Goal: Task Accomplishment & Management: Complete application form

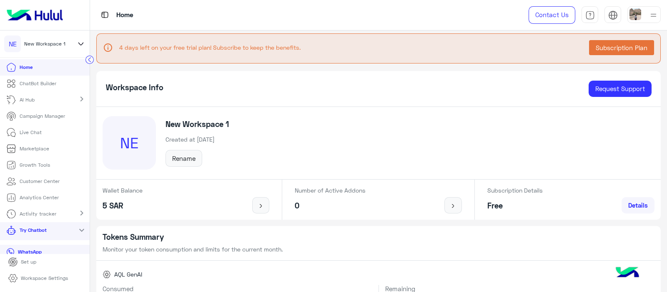
scroll to position [7, 0]
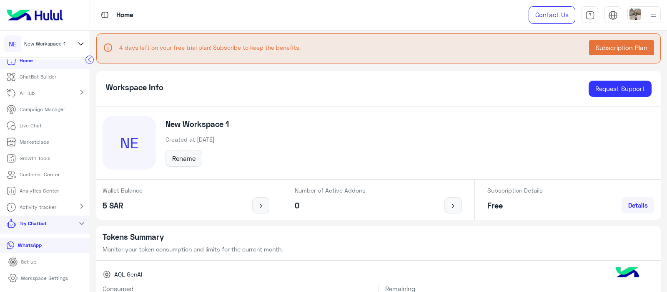
click at [85, 41] on icon at bounding box center [80, 44] width 9 height 10
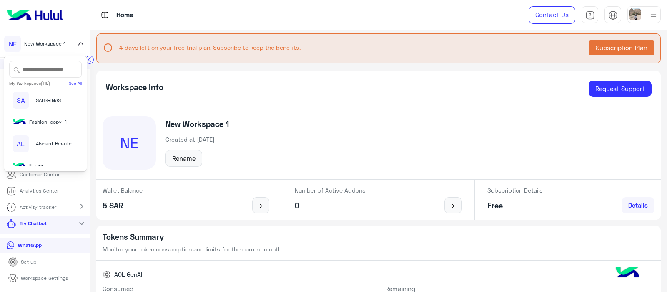
click at [48, 67] on input "text" at bounding box center [45, 69] width 73 height 17
type input "*"
click at [43, 13] on img at bounding box center [34, 15] width 63 height 18
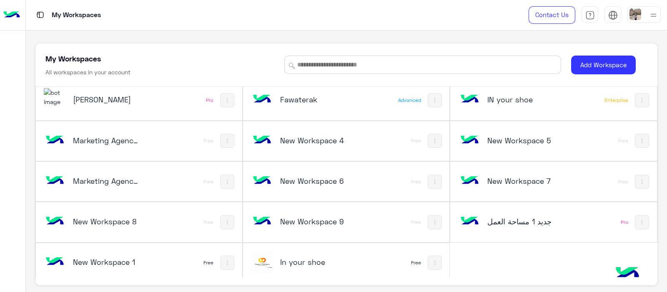
scroll to position [3, 0]
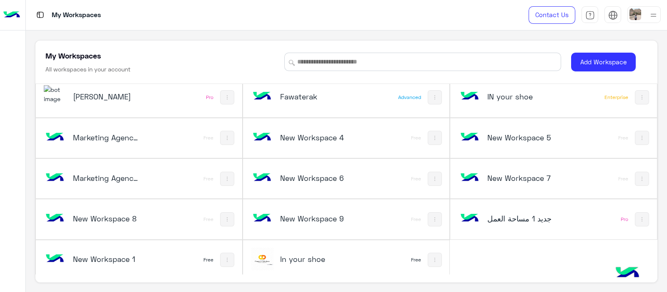
click at [75, 91] on h5 "Rokn Rahaty" at bounding box center [107, 96] width 69 height 10
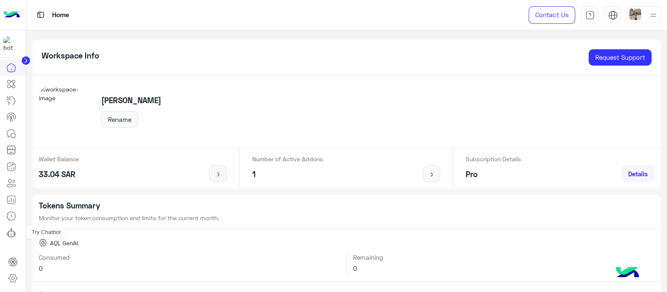
click at [13, 234] on icon at bounding box center [11, 232] width 10 height 10
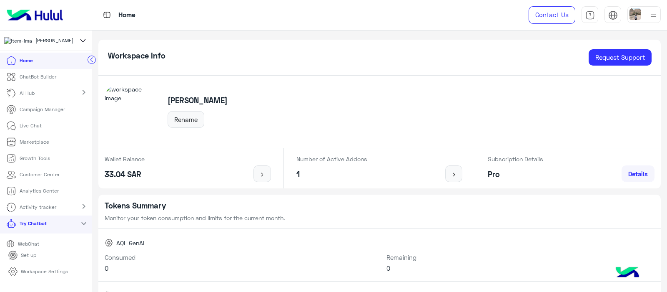
click at [36, 113] on p "Campaign Manager" at bounding box center [42, 110] width 45 height 8
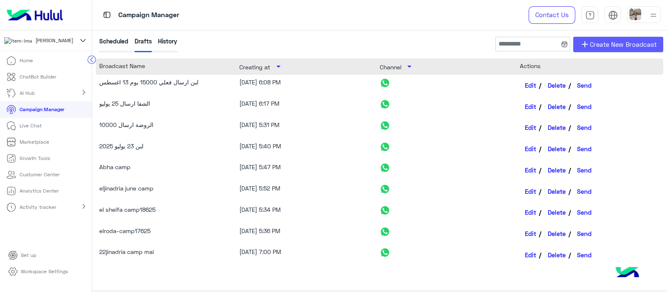
click at [621, 45] on span "Create New Broadcast" at bounding box center [623, 45] width 67 height 10
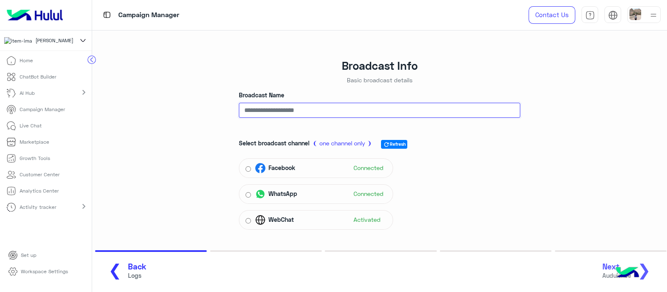
click at [256, 116] on input "Broadcast Name" at bounding box center [380, 110] width 282 height 15
type input "*"
type input "****"
click at [611, 268] on span "Next" at bounding box center [617, 267] width 29 height 10
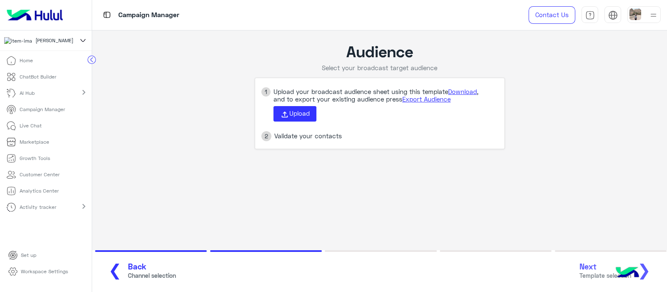
click at [114, 269] on span "❮" at bounding box center [114, 269] width 13 height 19
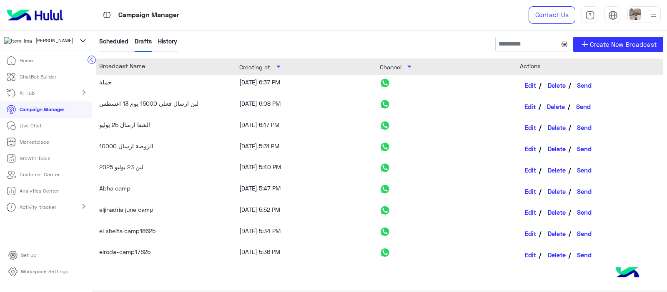
click at [528, 103] on link "Edit" at bounding box center [531, 106] width 22 height 14
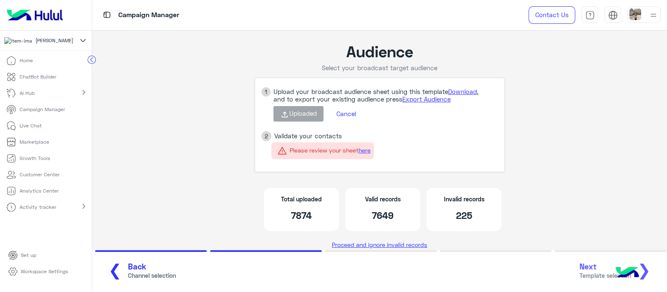
click at [116, 267] on button "❮ Back Channel selection" at bounding box center [139, 270] width 79 height 23
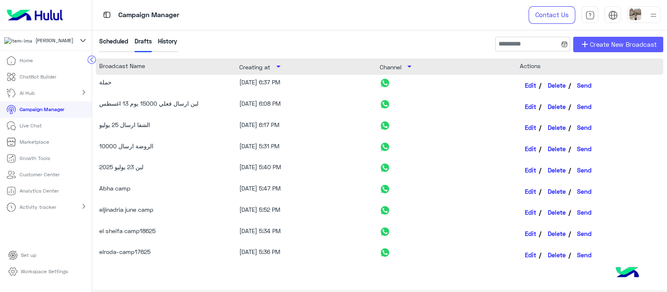
click at [611, 40] on span "Create New Broadcast" at bounding box center [623, 45] width 67 height 10
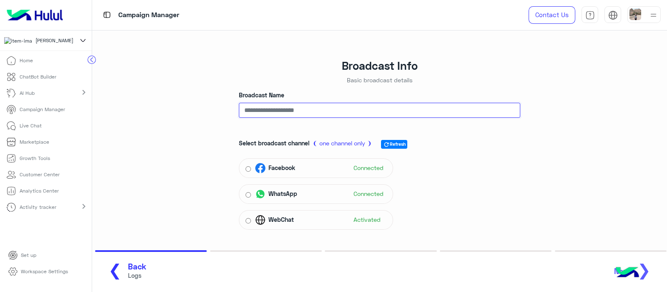
click at [262, 112] on input "Broadcast Name" at bounding box center [380, 110] width 282 height 15
type input "***"
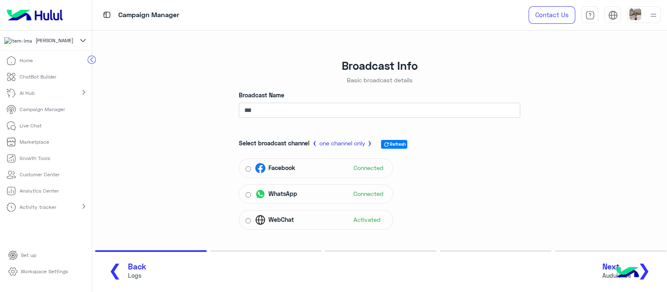
click at [612, 268] on span "Next" at bounding box center [617, 267] width 29 height 10
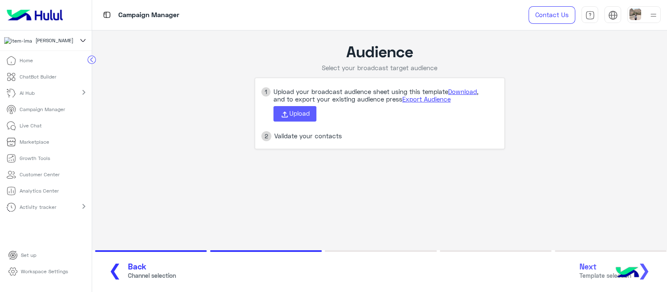
click at [289, 117] on span "Upload" at bounding box center [299, 113] width 20 height 8
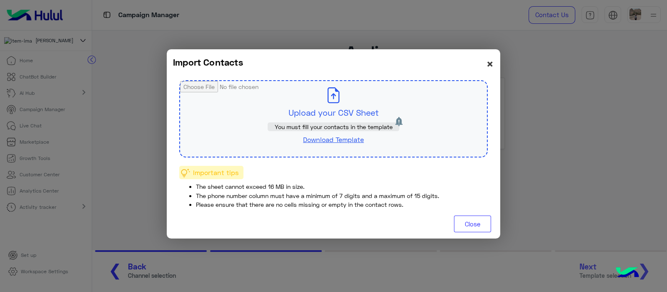
click at [490, 65] on span "×" at bounding box center [490, 63] width 8 height 15
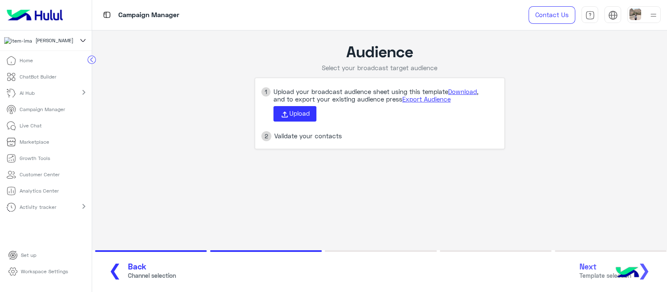
click at [47, 11] on img at bounding box center [34, 15] width 63 height 18
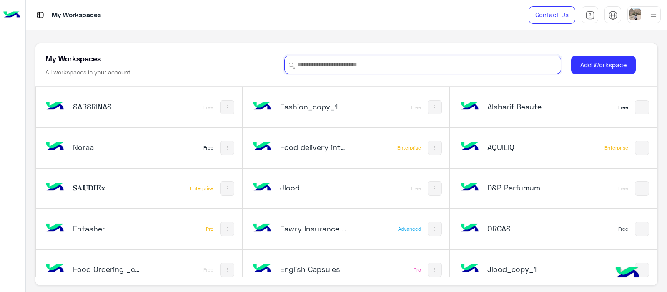
click at [315, 69] on input at bounding box center [422, 64] width 277 height 18
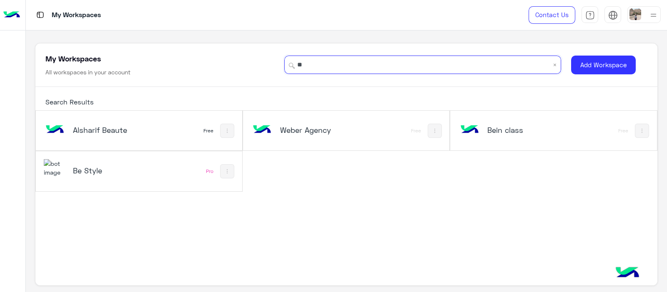
type input "**"
click at [87, 172] on h5 "Be Style" at bounding box center [107, 170] width 69 height 10
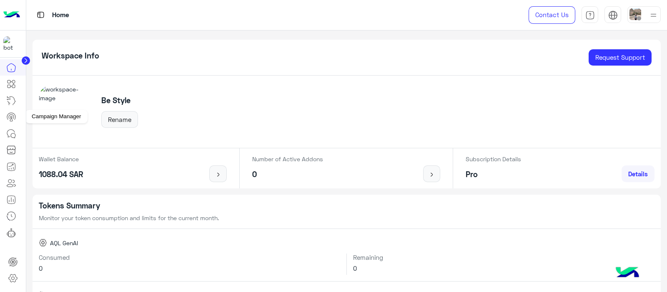
click at [12, 115] on icon at bounding box center [11, 117] width 10 height 10
click at [11, 116] on icon at bounding box center [11, 117] width 10 height 10
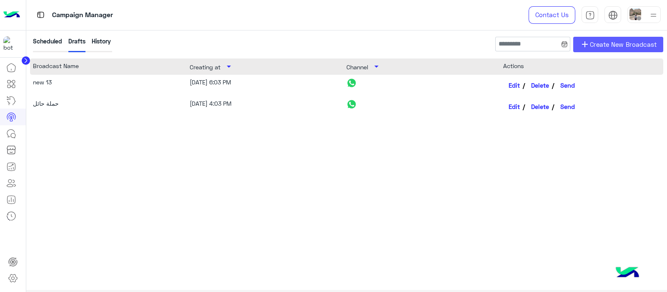
click at [594, 45] on span "Create New Broadcast" at bounding box center [623, 45] width 67 height 10
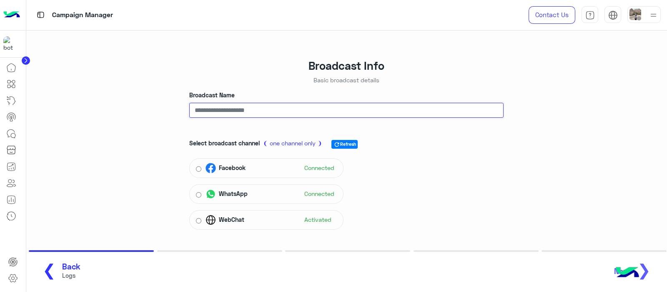
click at [247, 105] on input "Broadcast Name" at bounding box center [346, 110] width 314 height 15
type input "*"
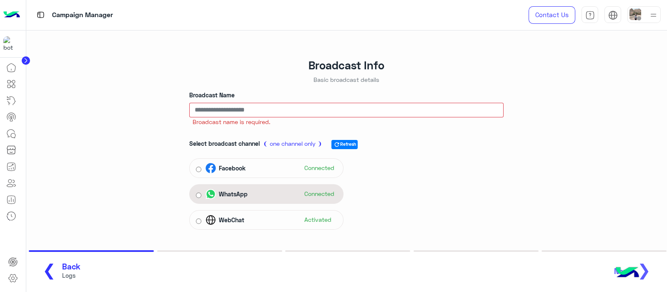
click at [195, 188] on div "WhatsApp Connected" at bounding box center [266, 194] width 154 height 20
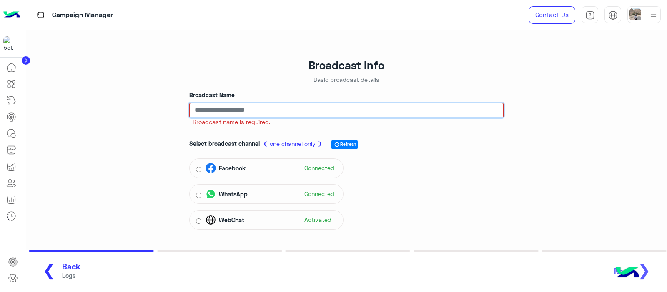
click at [266, 108] on input "Broadcast Name" at bounding box center [346, 110] width 314 height 15
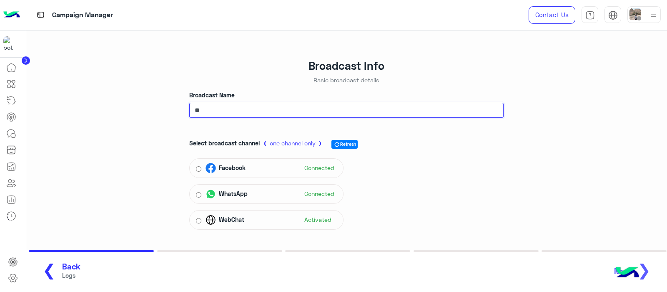
type input "*"
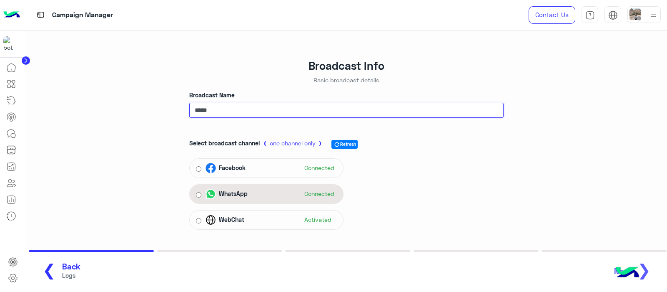
type input "****"
click at [195, 195] on div "WhatsApp Connected" at bounding box center [266, 194] width 154 height 20
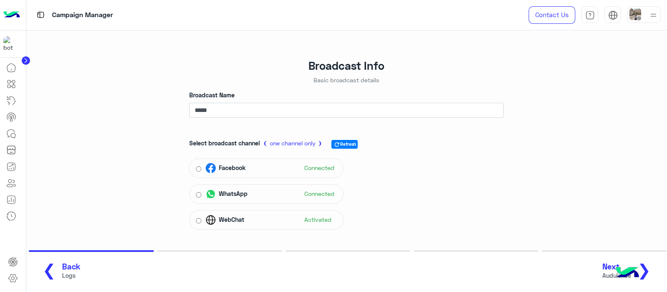
click at [612, 266] on span "Next" at bounding box center [617, 267] width 29 height 10
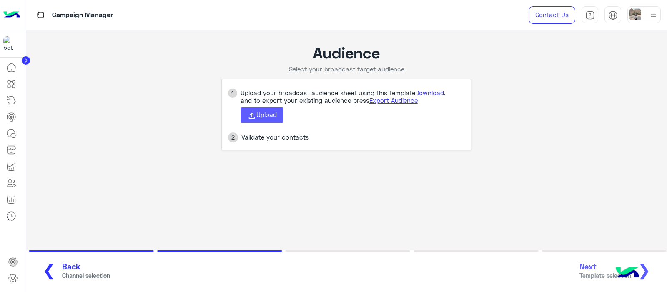
click at [263, 119] on button "Upload" at bounding box center [262, 115] width 43 height 16
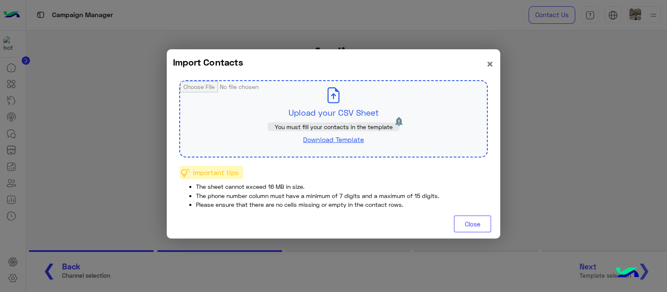
click at [329, 138] on link "Download Template" at bounding box center [333, 139] width 61 height 8
click at [473, 224] on button "Close" at bounding box center [472, 223] width 37 height 17
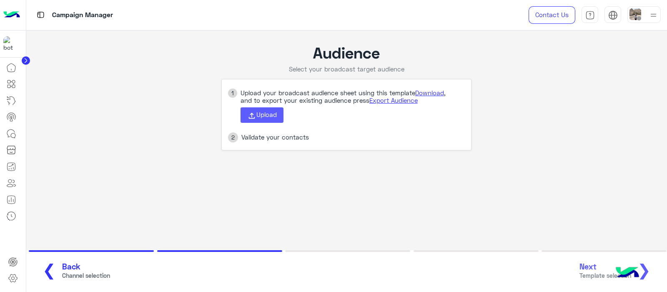
click at [273, 113] on span "Upload" at bounding box center [267, 115] width 20 height 8
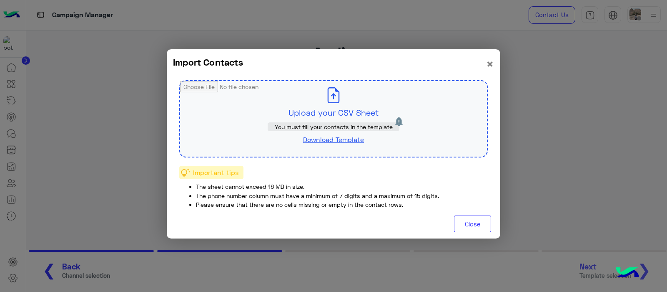
click at [332, 103] on input "file" at bounding box center [333, 118] width 307 height 75
type input "**********"
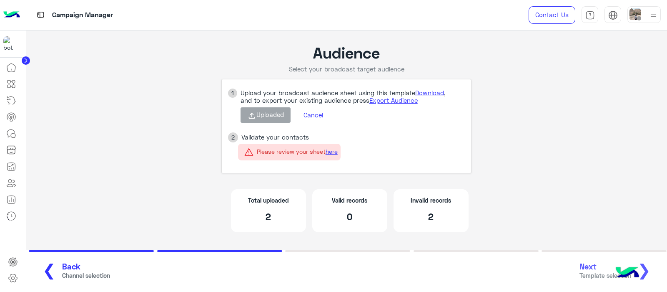
click at [52, 266] on button "❮ Back Channel selection" at bounding box center [73, 270] width 79 height 23
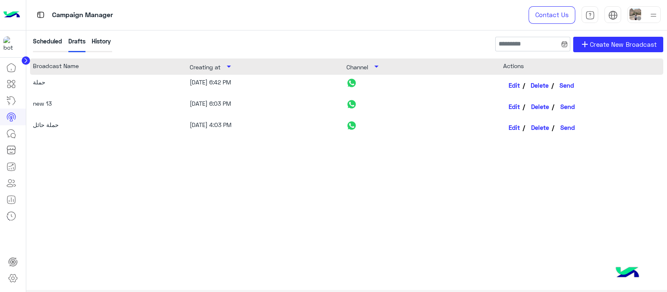
click at [540, 86] on button "Delete" at bounding box center [540, 85] width 28 height 14
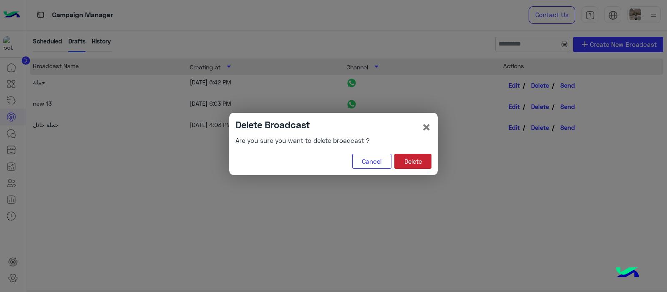
click at [417, 161] on button "Delete" at bounding box center [413, 160] width 37 height 15
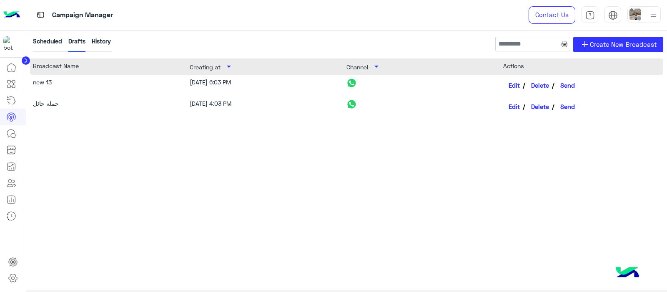
click at [47, 43] on div "Scheduled" at bounding box center [47, 44] width 29 height 15
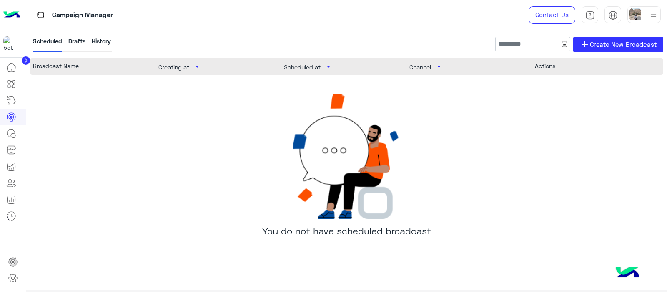
click at [77, 39] on div "Drafts" at bounding box center [76, 44] width 17 height 15
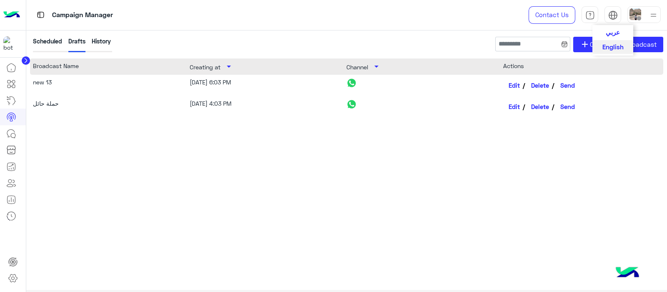
click at [609, 43] on span "English" at bounding box center [613, 47] width 21 height 8
click at [591, 47] on link "add Create New Broadcast" at bounding box center [618, 44] width 90 height 15
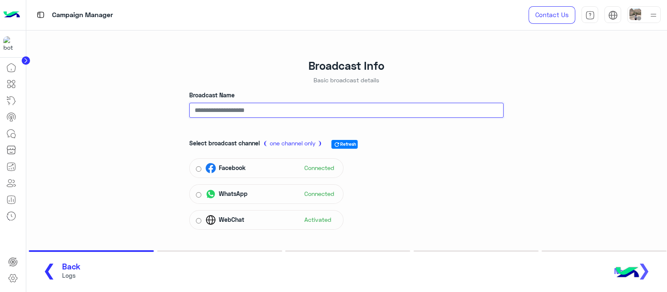
click at [213, 112] on input "Broadcast Name" at bounding box center [346, 110] width 314 height 15
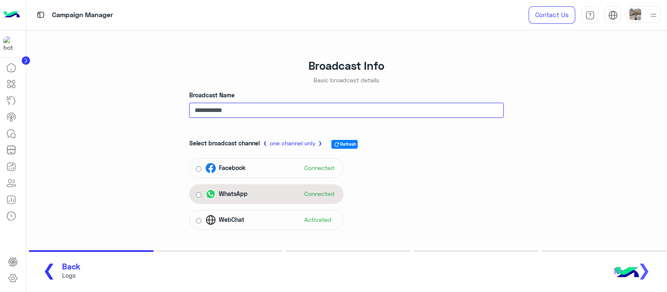
type input "**********"
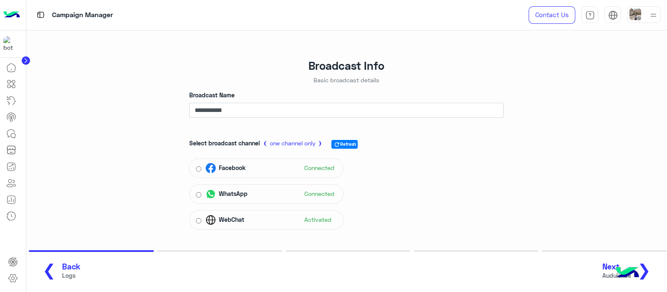
click at [613, 270] on img at bounding box center [627, 272] width 29 height 29
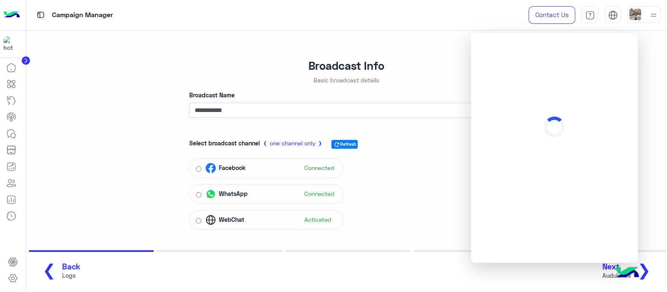
click at [452, 182] on div "Select broadcast channel ❨ one channel only ❩ refresh Refresh Facebook Connecte…" at bounding box center [346, 182] width 314 height 100
click at [650, 107] on div "**********" at bounding box center [347, 155] width 654 height 250
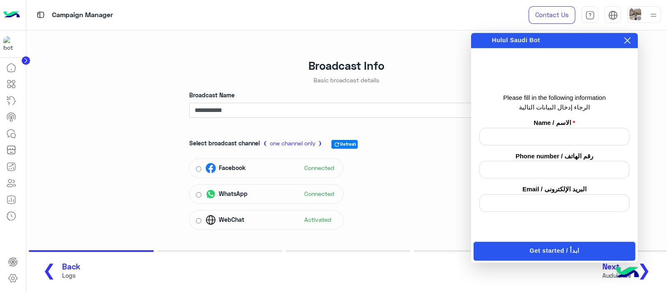
click at [627, 39] on icon at bounding box center [628, 41] width 6 height 6
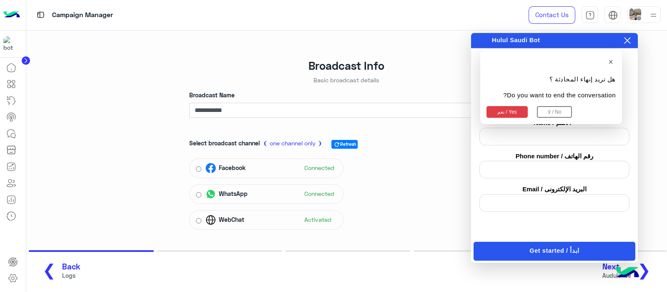
click at [509, 115] on button "نعم / Yes" at bounding box center [507, 112] width 41 height 12
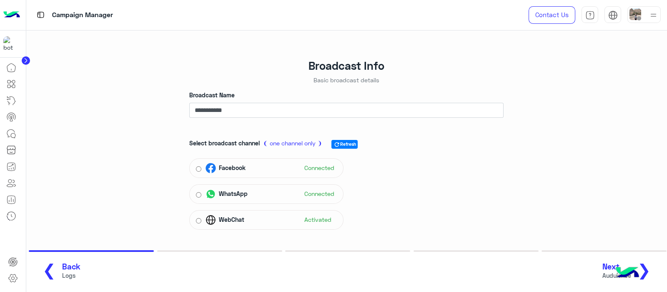
click at [609, 264] on span "Next" at bounding box center [617, 267] width 29 height 10
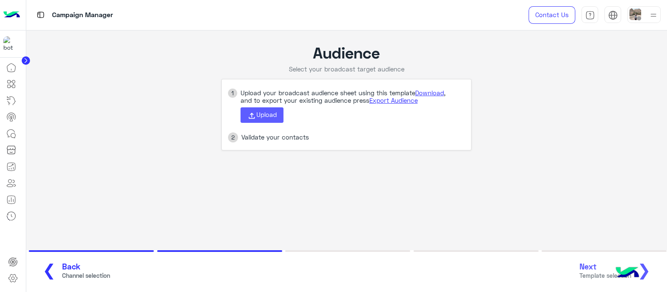
click at [250, 120] on icon at bounding box center [251, 115] width 9 height 9
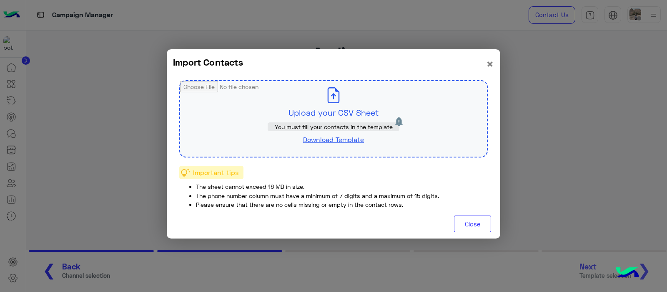
click at [328, 109] on input "file" at bounding box center [333, 118] width 307 height 75
click at [346, 102] on input "file" at bounding box center [333, 118] width 307 height 75
click at [335, 107] on input "file" at bounding box center [333, 118] width 307 height 75
click at [495, 65] on div "Import Contacts × Upload your CSV Sheet You must fill your contacts in the temp…" at bounding box center [334, 143] width 334 height 189
click at [488, 63] on span "×" at bounding box center [490, 63] width 8 height 15
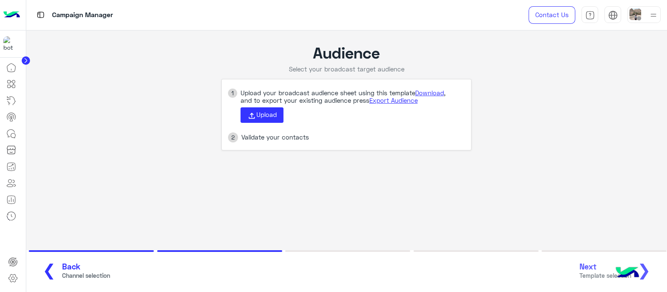
click at [43, 272] on span "❮" at bounding box center [49, 269] width 13 height 19
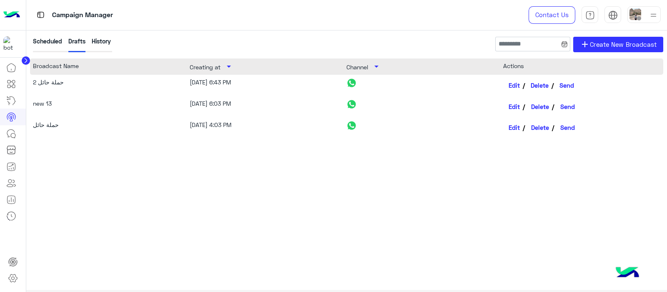
click at [544, 83] on button "Delete" at bounding box center [540, 85] width 28 height 14
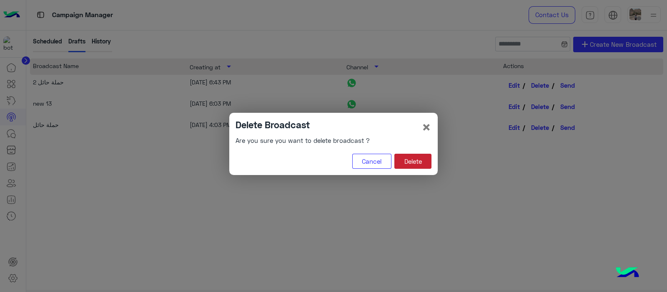
click at [421, 159] on button "Delete" at bounding box center [413, 160] width 37 height 15
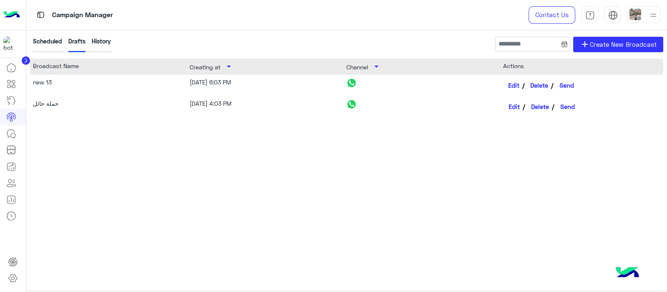
click at [512, 85] on link "Edit" at bounding box center [514, 85] width 22 height 14
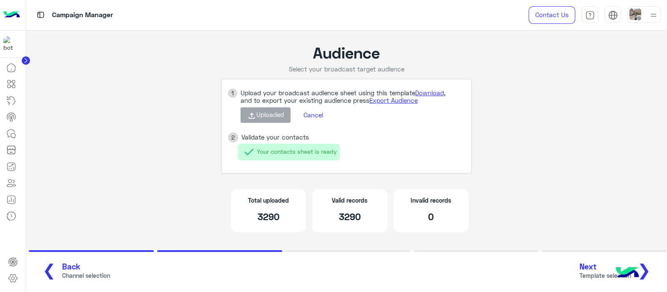
click at [44, 269] on span "❮" at bounding box center [49, 269] width 13 height 19
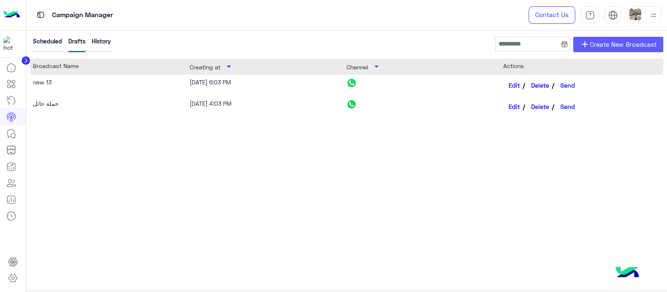
click at [606, 45] on span "Create New Broadcast" at bounding box center [623, 45] width 67 height 10
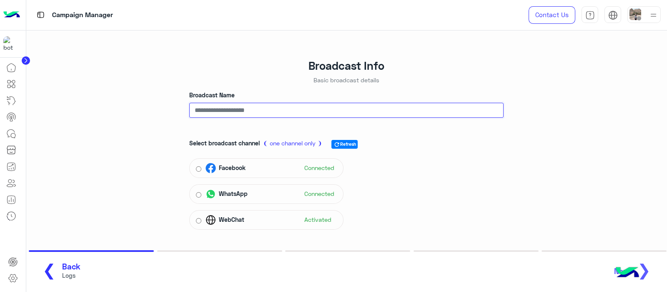
click at [236, 103] on input "Broadcast Name" at bounding box center [346, 110] width 314 height 15
type input "*"
click at [216, 109] on input "****" at bounding box center [346, 110] width 314 height 15
click at [625, 263] on img at bounding box center [627, 272] width 29 height 29
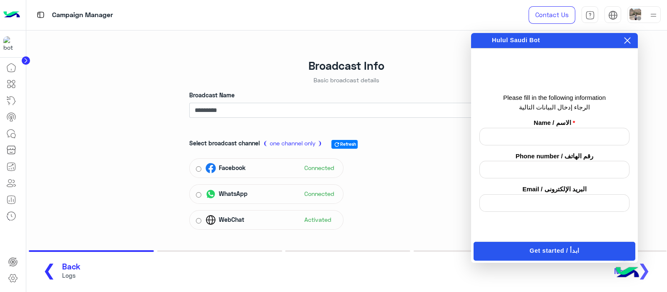
click at [628, 41] on icon at bounding box center [627, 40] width 7 height 7
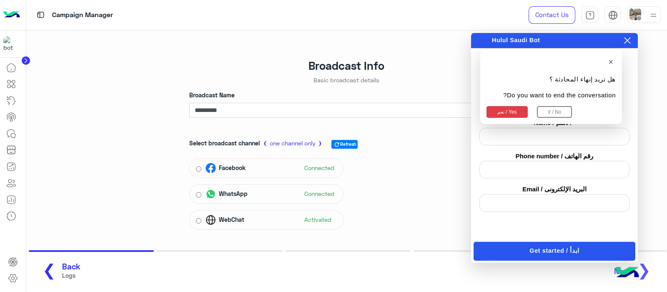
click at [505, 111] on button "نعم / Yes" at bounding box center [507, 112] width 41 height 12
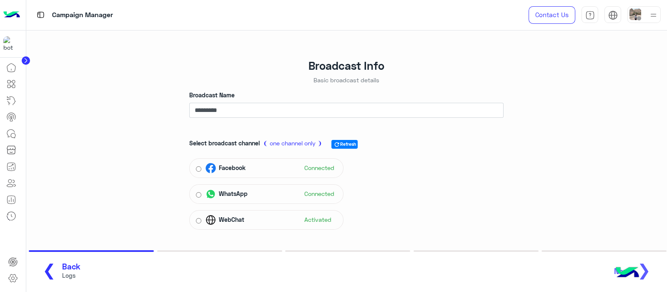
click at [621, 262] on img at bounding box center [627, 272] width 29 height 29
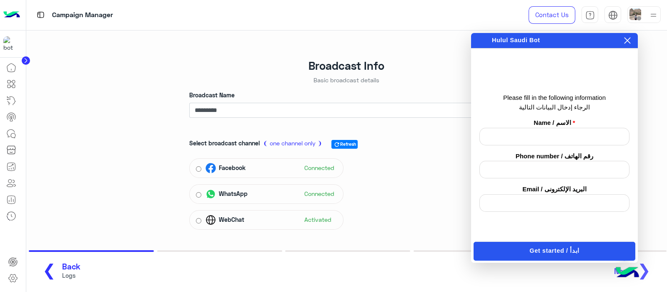
click at [634, 40] on div "× هل تريد إنهاء المحادثة ؟ Do you want to end the conversation? نعم / Yes لا / …" at bounding box center [554, 40] width 167 height 15
click at [624, 38] on icon at bounding box center [627, 40] width 7 height 7
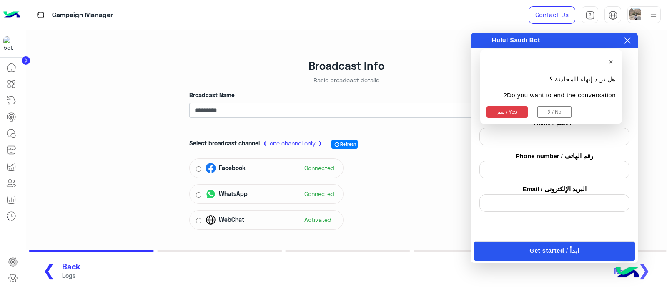
click at [506, 115] on button "نعم / Yes" at bounding box center [507, 112] width 41 height 12
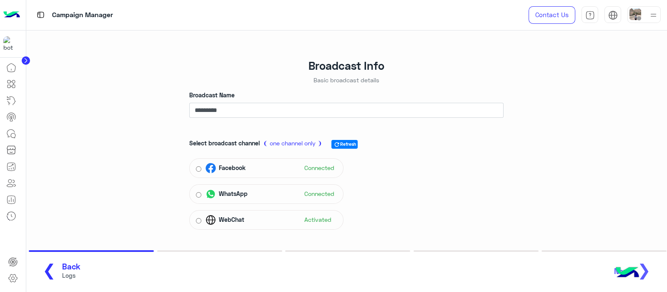
click at [615, 269] on img at bounding box center [627, 272] width 29 height 29
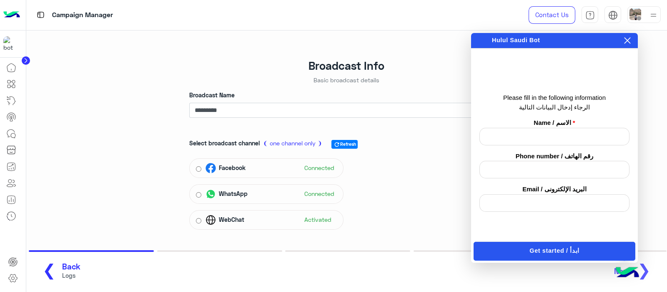
click at [625, 44] on button at bounding box center [628, 40] width 8 height 9
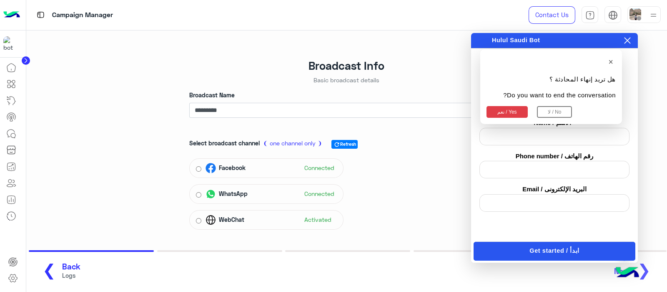
click at [513, 113] on button "نعم / Yes" at bounding box center [507, 112] width 41 height 12
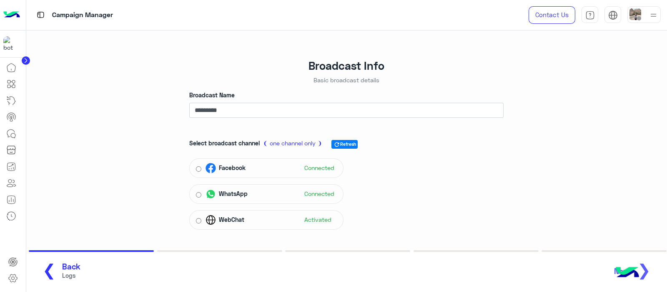
click at [625, 257] on section "❮ Back Logs Next ❯" at bounding box center [346, 271] width 641 height 42
click at [630, 262] on img at bounding box center [627, 272] width 29 height 29
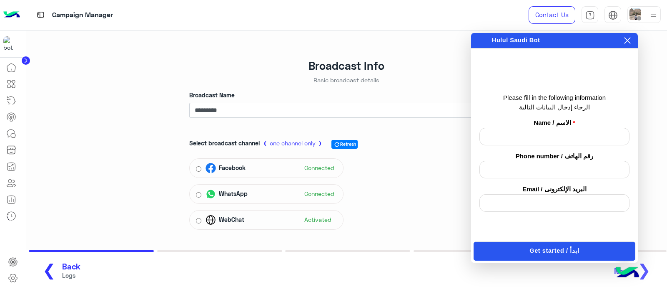
click at [628, 28] on div "Contact Us Help Center عربي English" at bounding box center [591, 15] width 151 height 30
click at [624, 40] on icon at bounding box center [627, 40] width 7 height 7
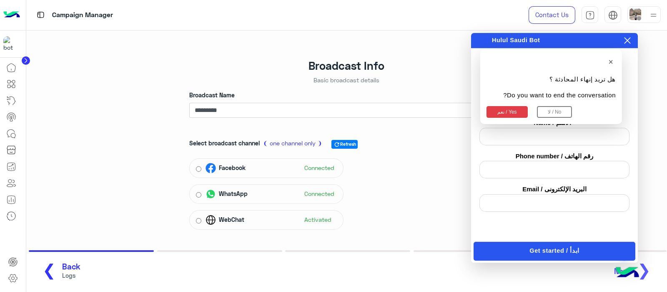
click at [498, 113] on button "نعم / Yes" at bounding box center [507, 112] width 41 height 12
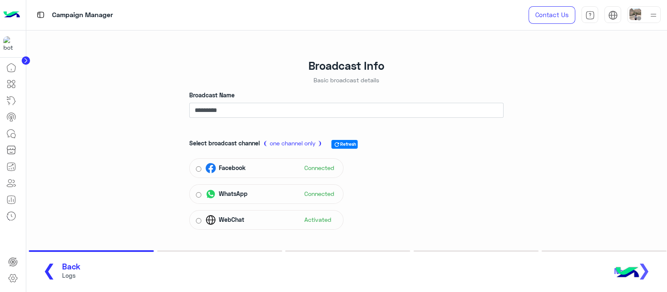
click at [615, 278] on img at bounding box center [627, 272] width 29 height 29
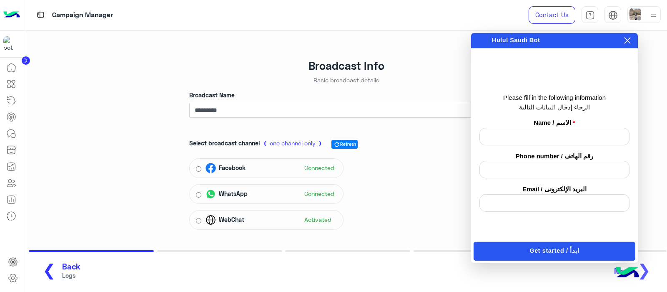
click at [631, 40] on button at bounding box center [628, 40] width 8 height 9
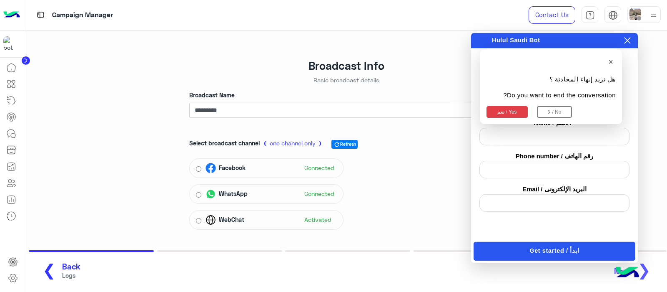
click at [503, 113] on button "نعم / Yes" at bounding box center [507, 112] width 41 height 12
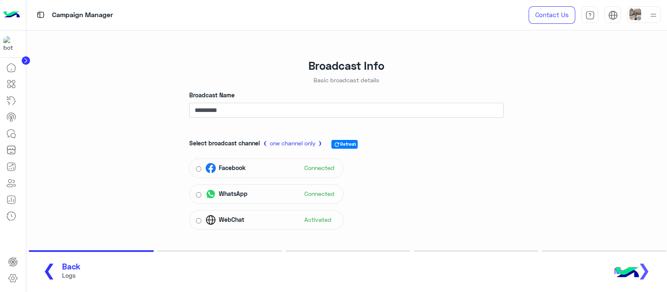
click at [646, 268] on div "❮ Back Logs Next ❯" at bounding box center [347, 270] width 626 height 23
click at [649, 270] on div "❮ Back Logs Next ❯" at bounding box center [347, 270] width 626 height 23
click at [629, 263] on img at bounding box center [627, 272] width 29 height 29
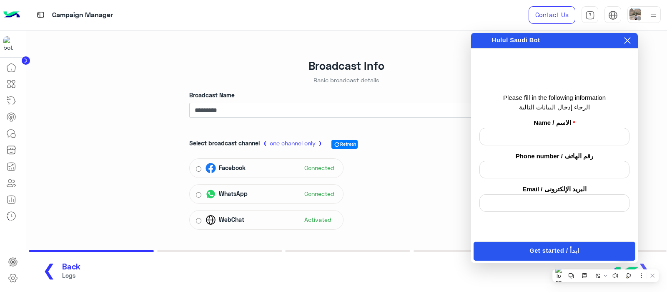
click at [630, 40] on icon at bounding box center [627, 40] width 7 height 7
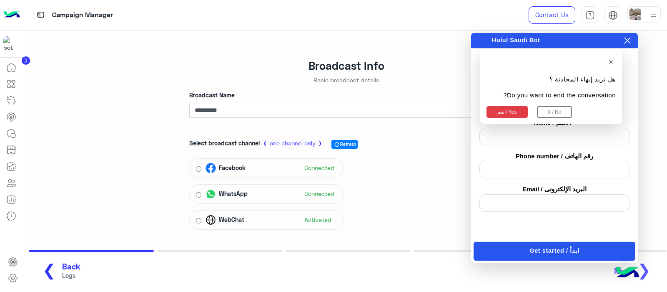
click at [514, 102] on div "× هل تريد إنهاء المحادثة ؟ Do you want to end the conversation? نعم / Yes لا / …" at bounding box center [551, 86] width 142 height 75
click at [507, 111] on button "نعم / Yes" at bounding box center [507, 112] width 41 height 12
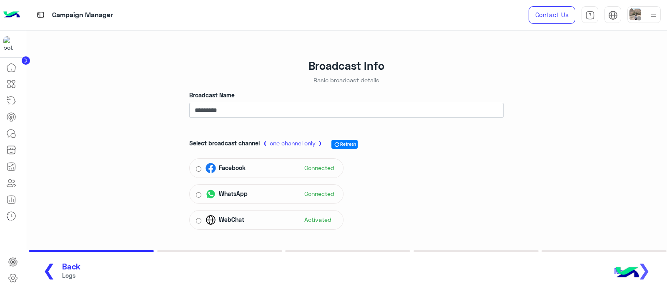
click at [647, 271] on div "❮ Back Logs Next ❯" at bounding box center [347, 270] width 626 height 23
click at [623, 282] on img at bounding box center [627, 272] width 29 height 29
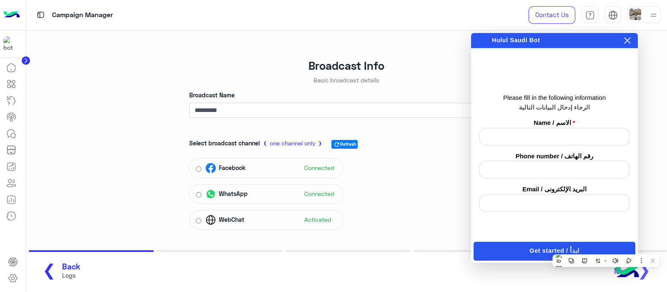
click at [392, 210] on div "Select broadcast channel ❨ one channel only ❩ refresh Refresh Facebook Connecte…" at bounding box center [346, 182] width 314 height 100
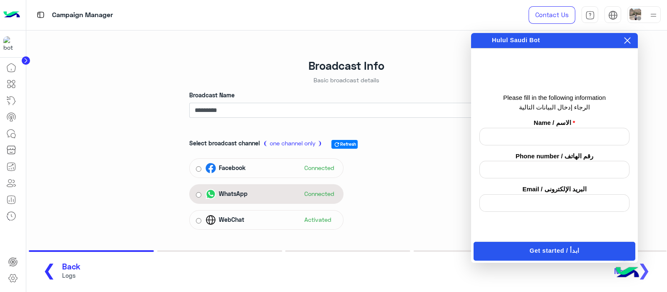
click at [198, 199] on div "WhatsApp Connected" at bounding box center [266, 193] width 141 height 13
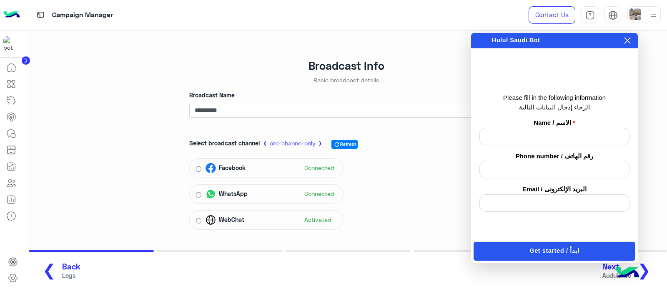
click at [627, 40] on icon at bounding box center [628, 41] width 6 height 6
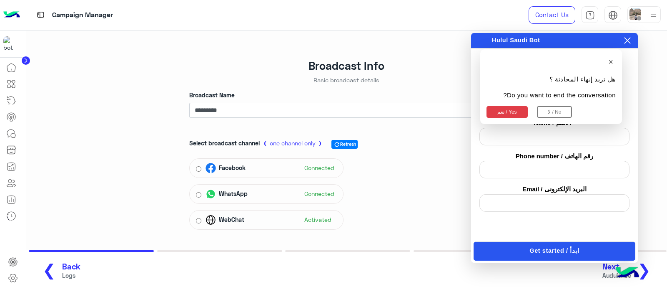
click at [511, 110] on button "نعم / Yes" at bounding box center [507, 112] width 41 height 12
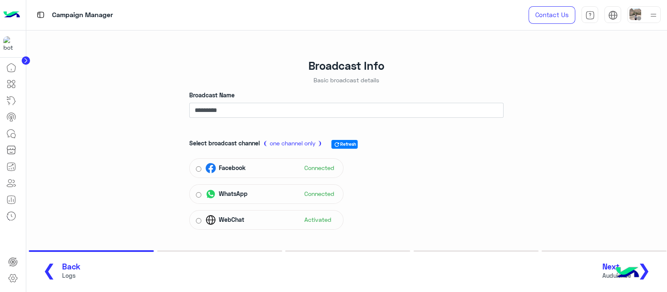
click at [611, 263] on span "Next" at bounding box center [617, 267] width 29 height 10
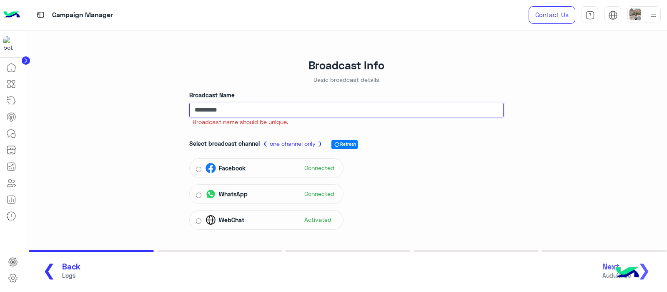
click at [446, 109] on input "*********" at bounding box center [346, 110] width 314 height 15
type input "**********"
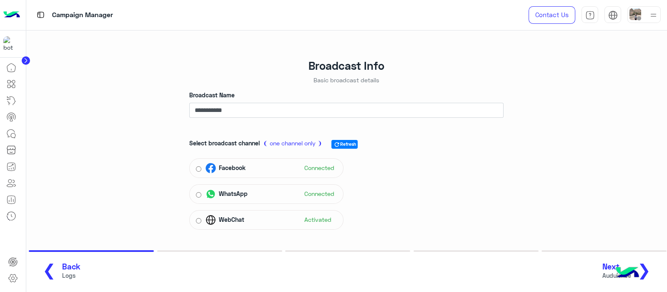
click at [612, 263] on span "Next" at bounding box center [617, 267] width 29 height 10
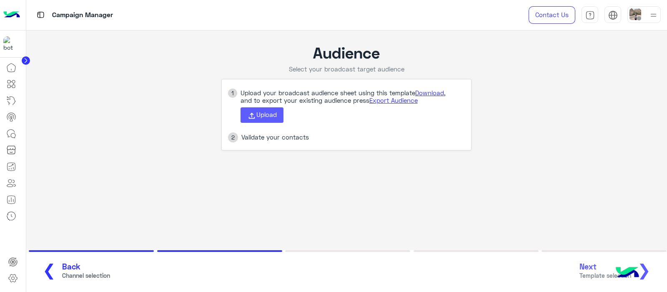
click at [254, 115] on icon at bounding box center [251, 115] width 9 height 9
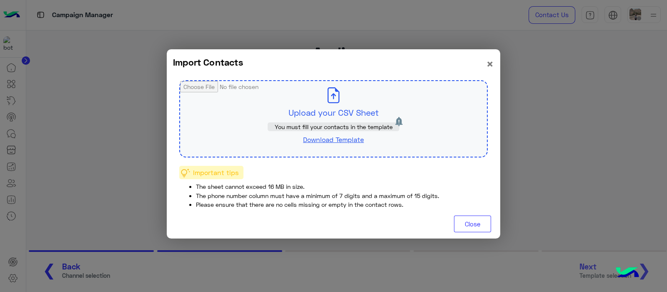
click at [326, 104] on input "file" at bounding box center [333, 118] width 307 height 75
type input "**********"
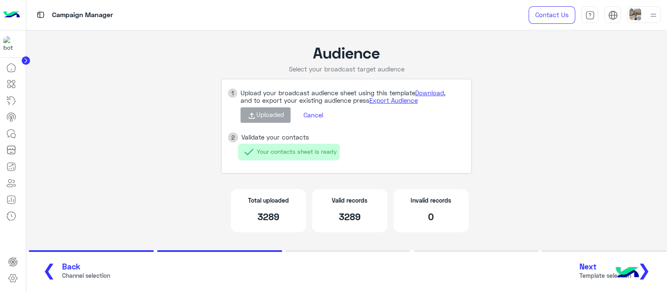
click at [594, 271] on span "Template selection" at bounding box center [606, 275] width 52 height 9
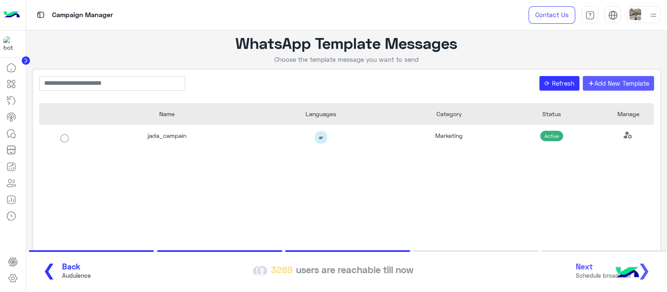
click at [626, 79] on button "+ Add New Template" at bounding box center [619, 83] width 72 height 15
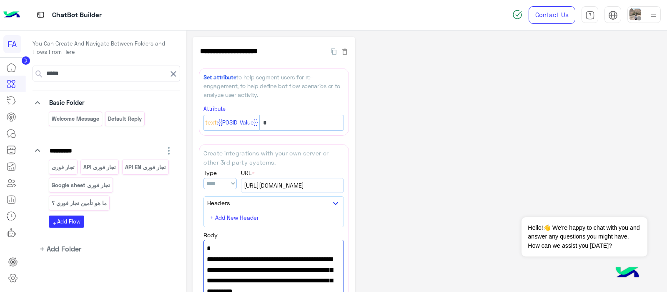
select select "****"
select select "*"
